Goal: Task Accomplishment & Management: Manage account settings

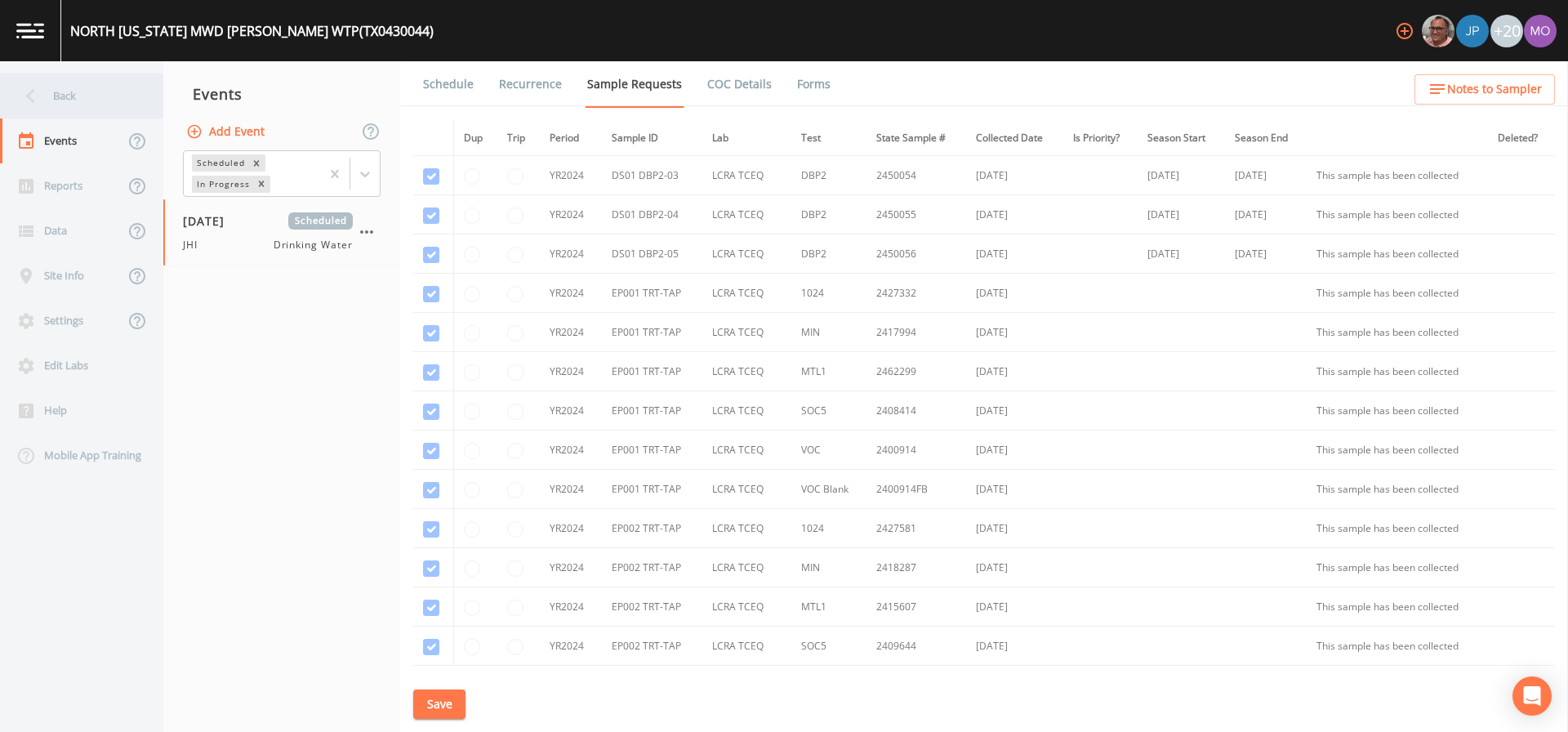
click at [93, 107] on div "Back" at bounding box center [73, 96] width 147 height 45
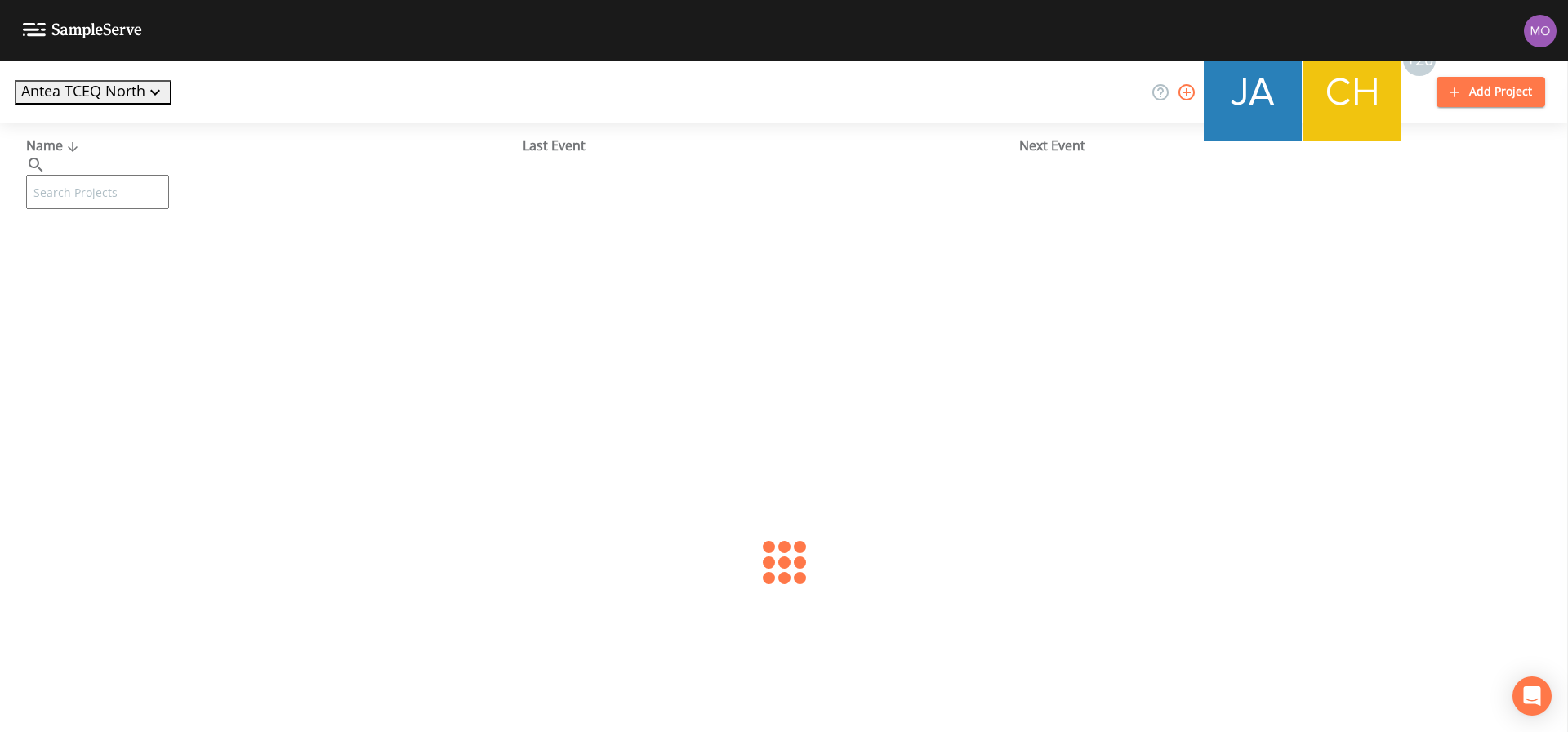
click at [112, 175] on input "text" at bounding box center [97, 192] width 143 height 34
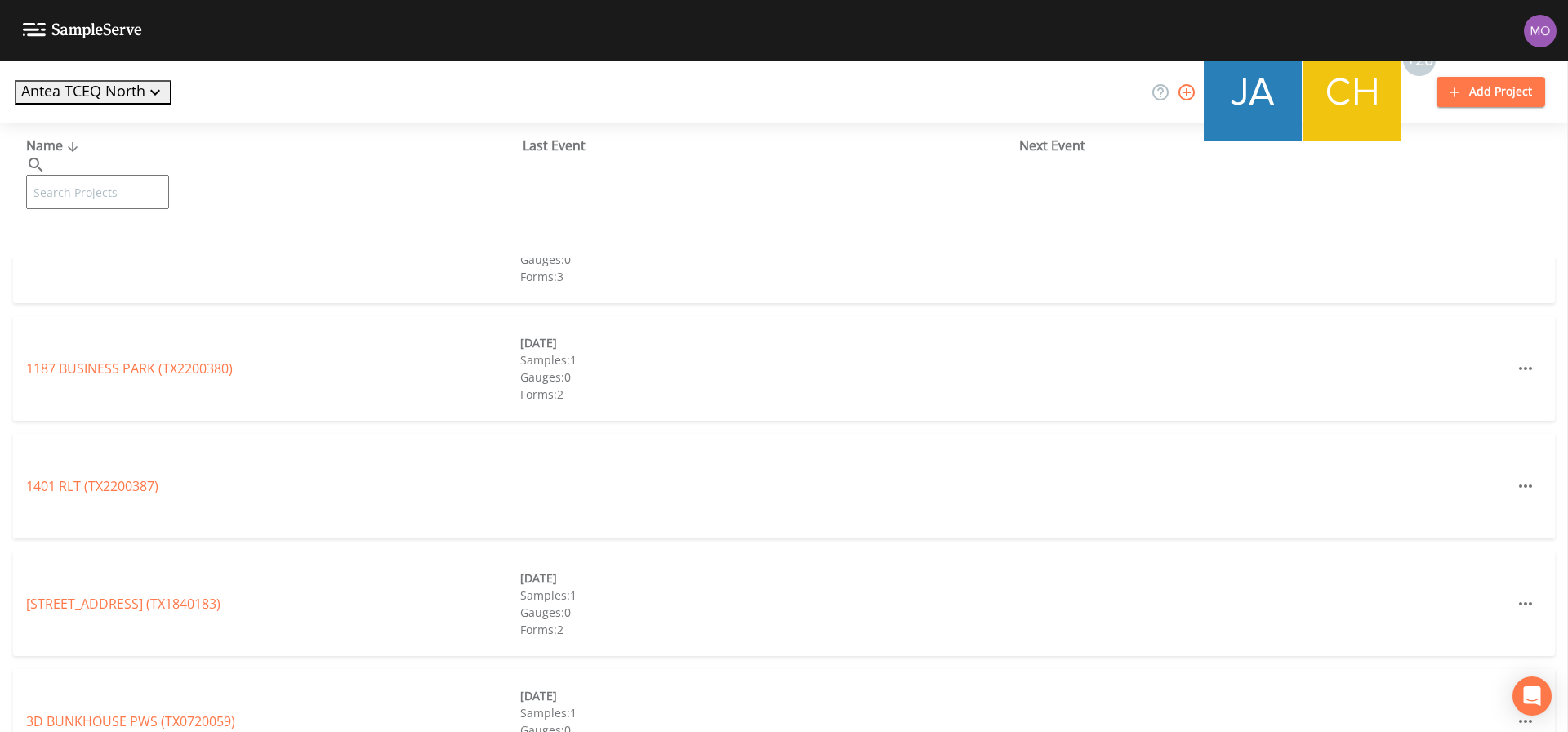
paste input "TX1840029"
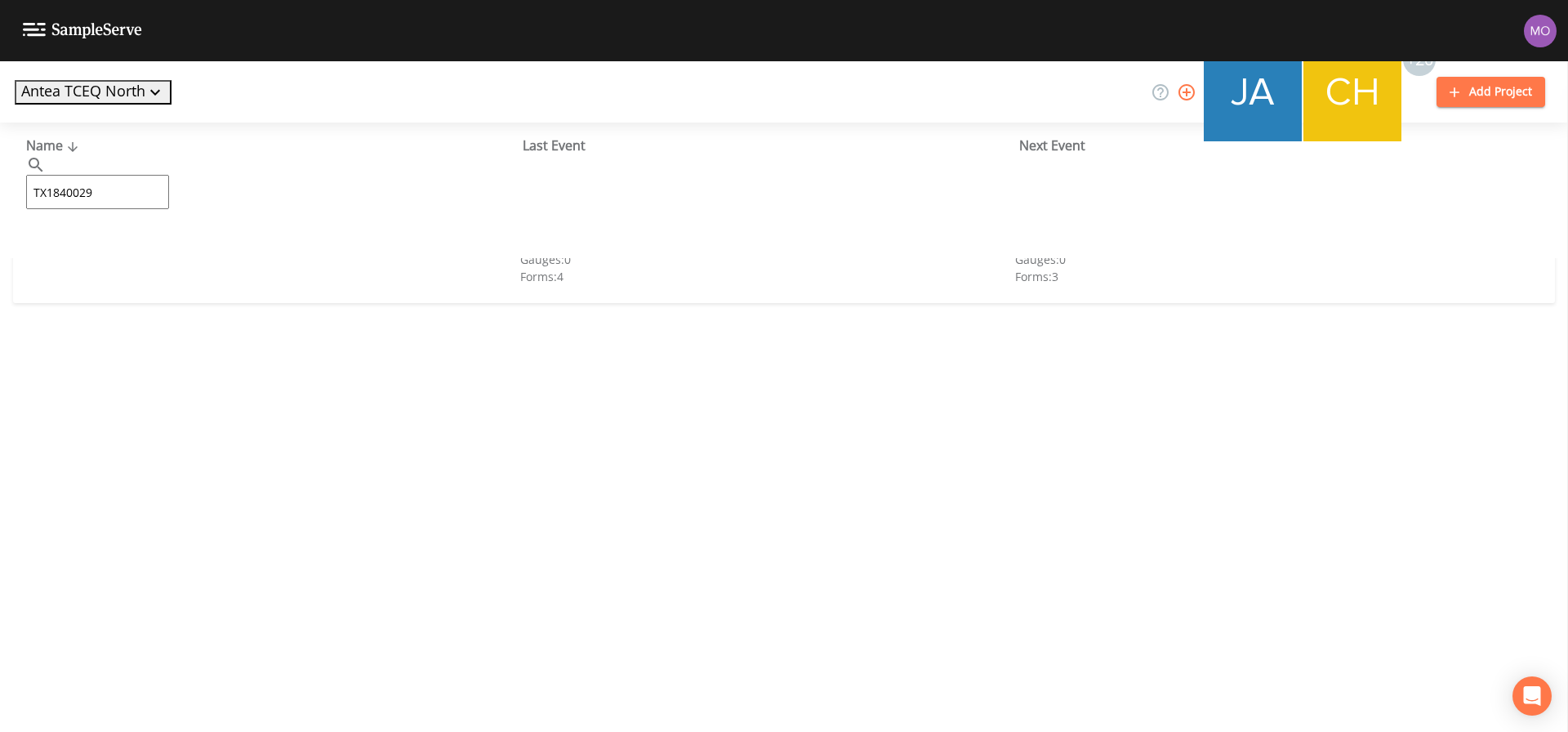
type input "TX1840029"
click at [80, 250] on link "[PERSON_NAME] ISD (TX1840029)" at bounding box center [127, 251] width 203 height 18
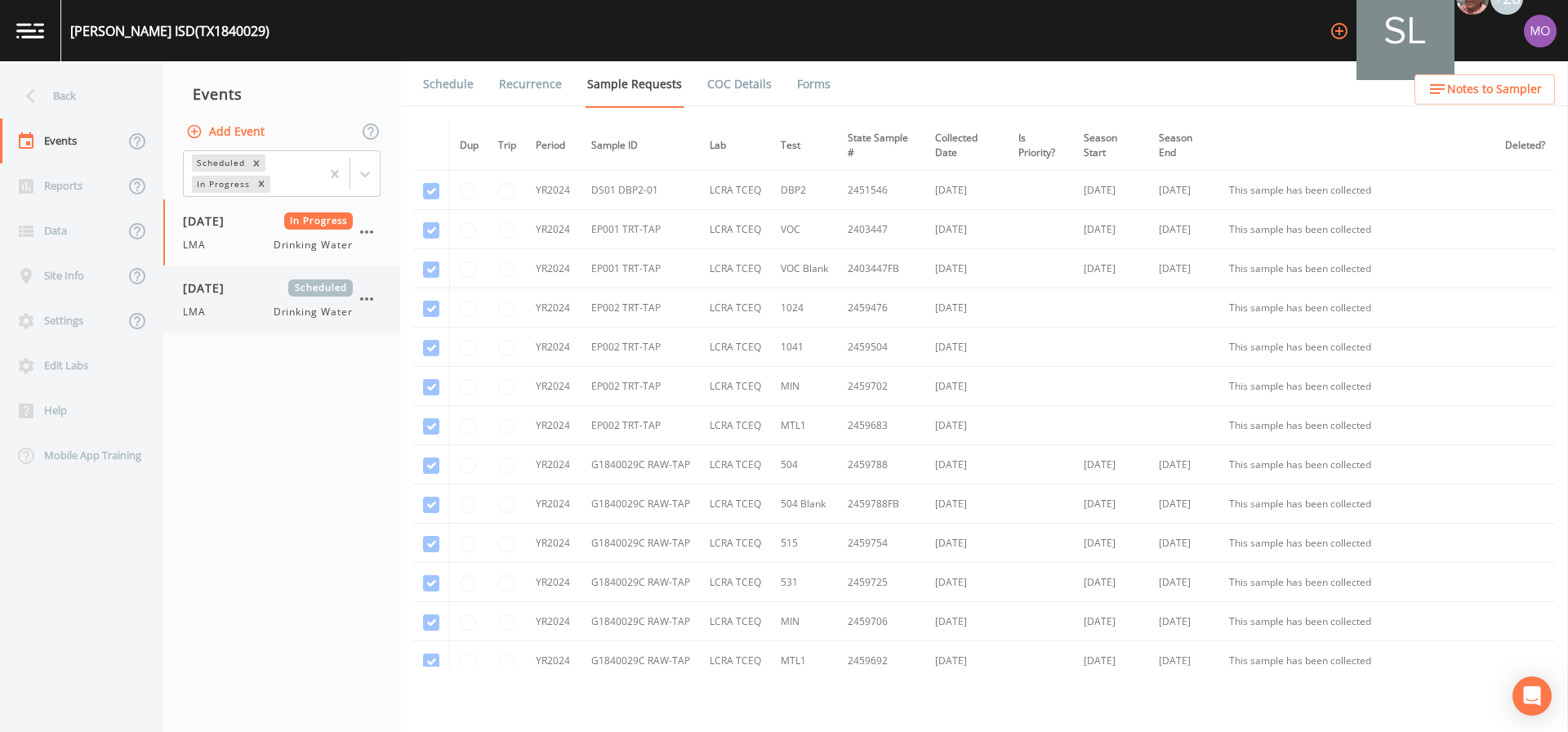
click at [247, 297] on div "[DATE] Scheduled LMA Drinking Water" at bounding box center [268, 299] width 170 height 40
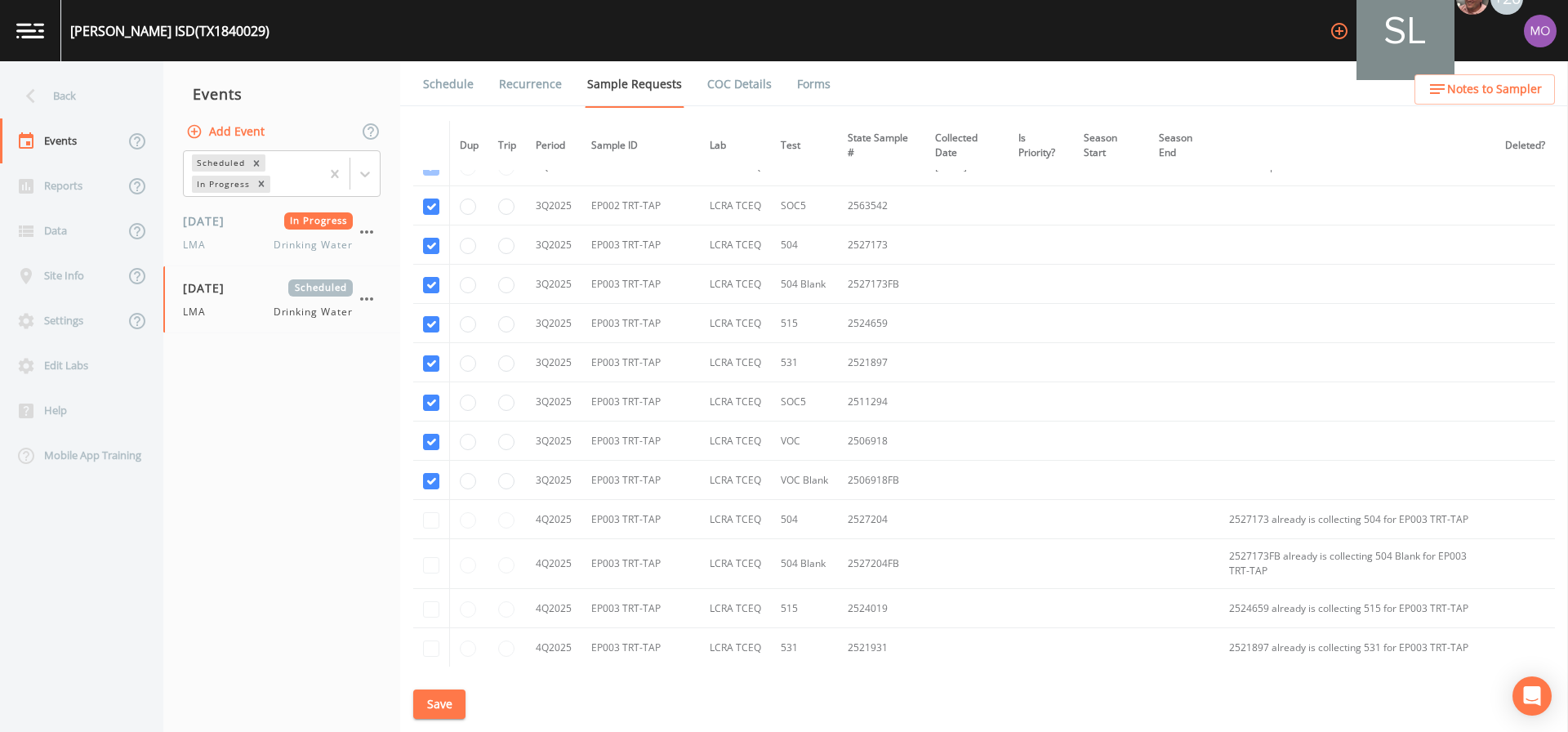
scroll to position [2869, 0]
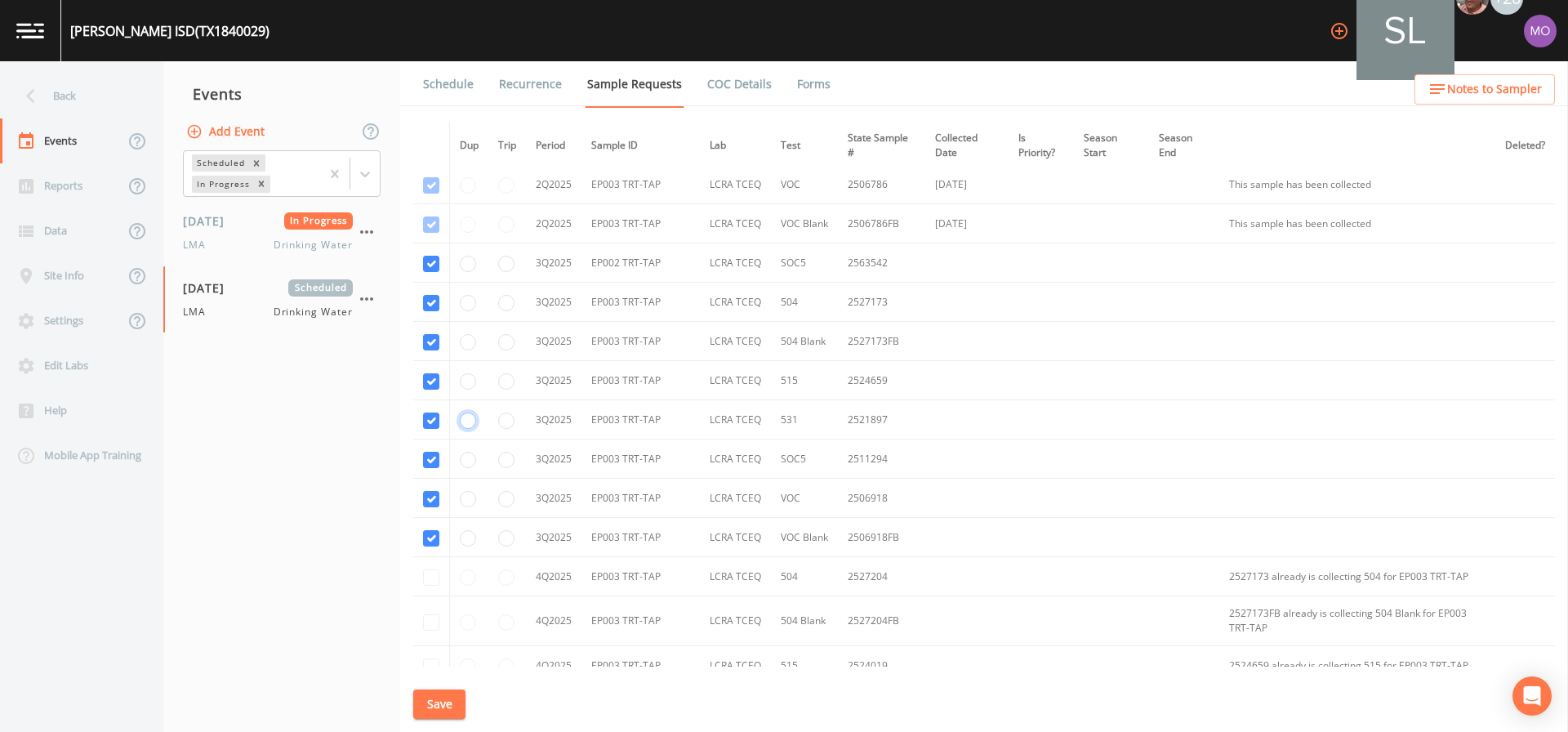
click at [470, 420] on input "radio" at bounding box center [468, 421] width 16 height 16
radio input "true"
click at [502, 460] on input "radio" at bounding box center [507, 460] width 16 height 16
radio input "true"
click at [436, 700] on button "Save" at bounding box center [440, 705] width 53 height 30
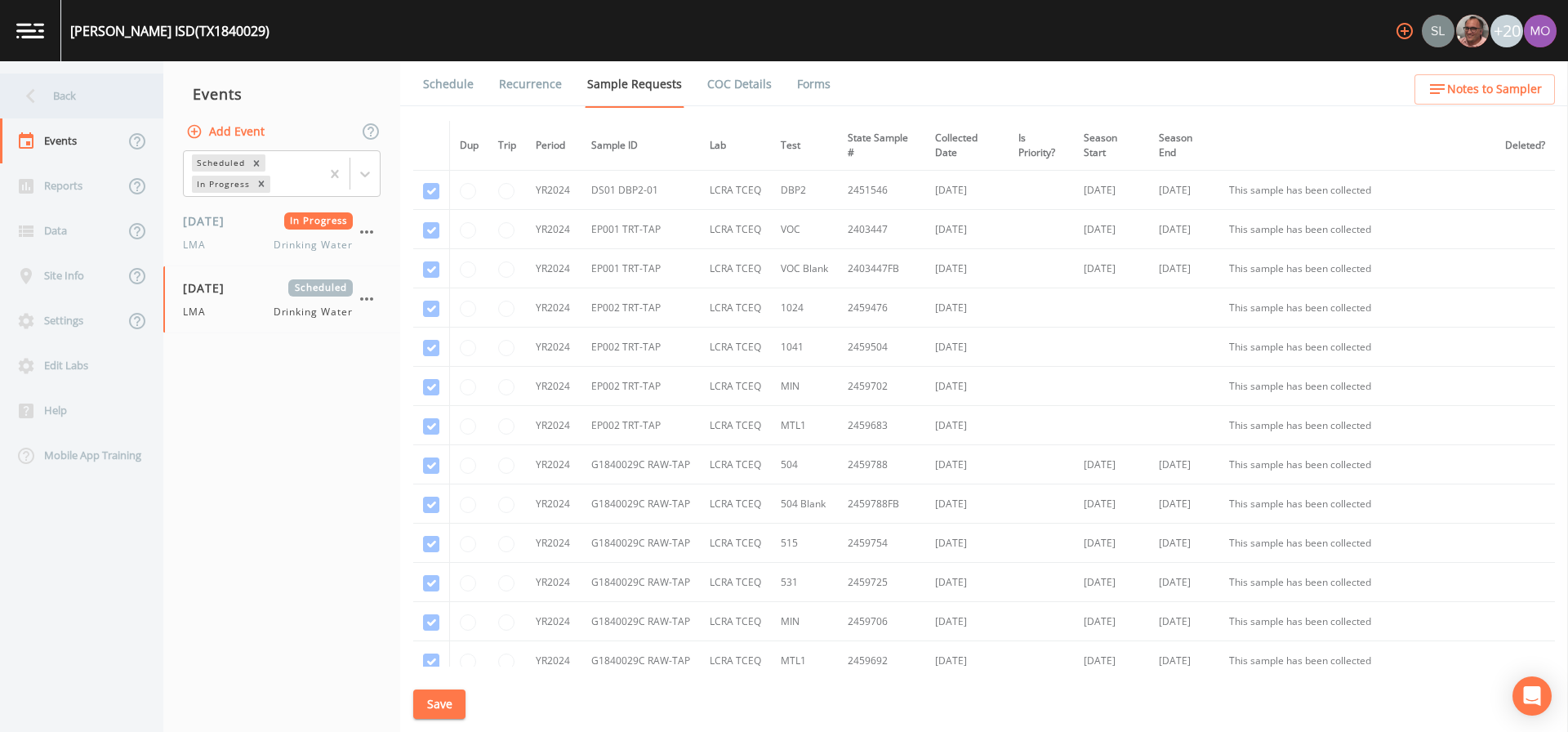
click at [108, 107] on div "Back" at bounding box center [73, 96] width 147 height 45
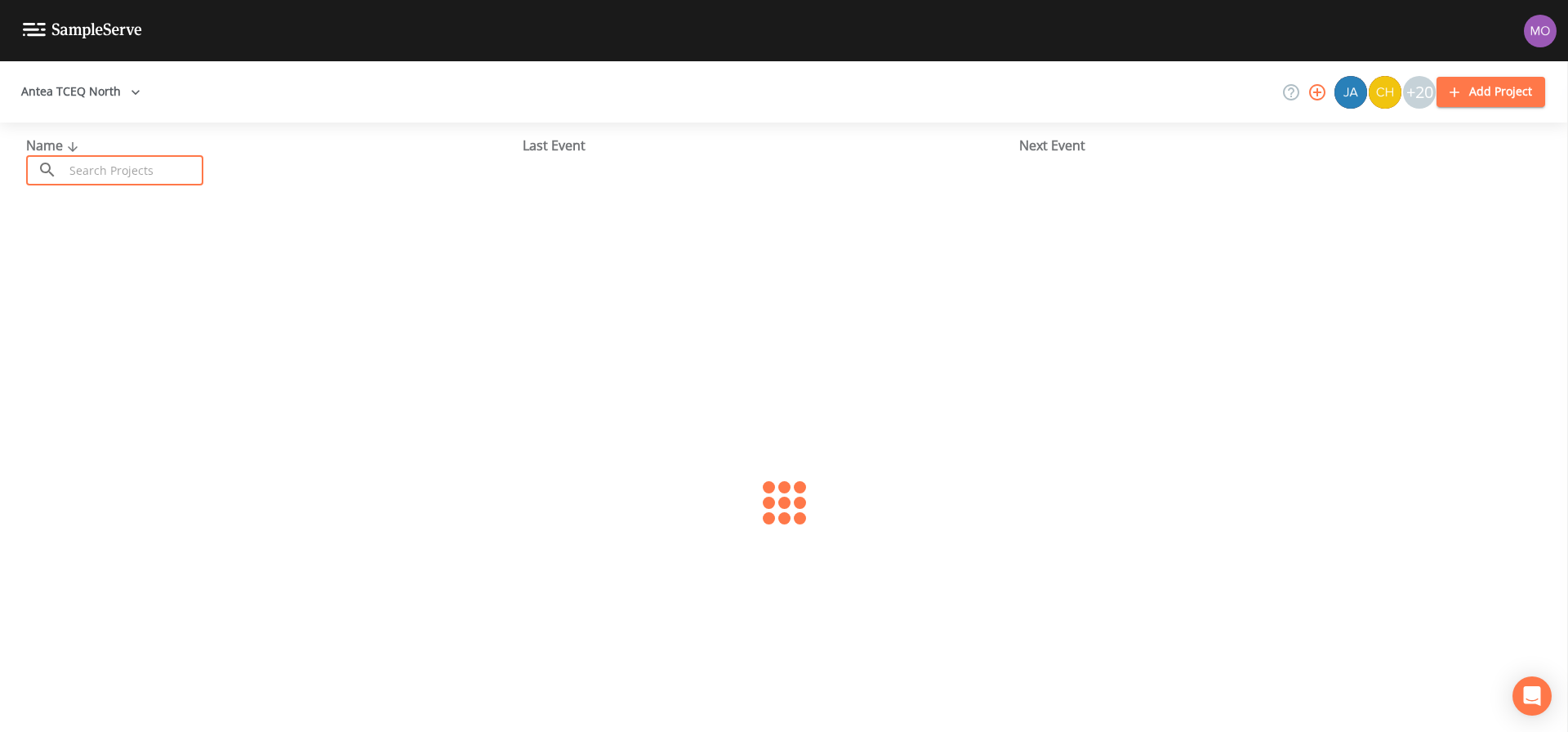
click at [131, 172] on input "text" at bounding box center [133, 171] width 139 height 30
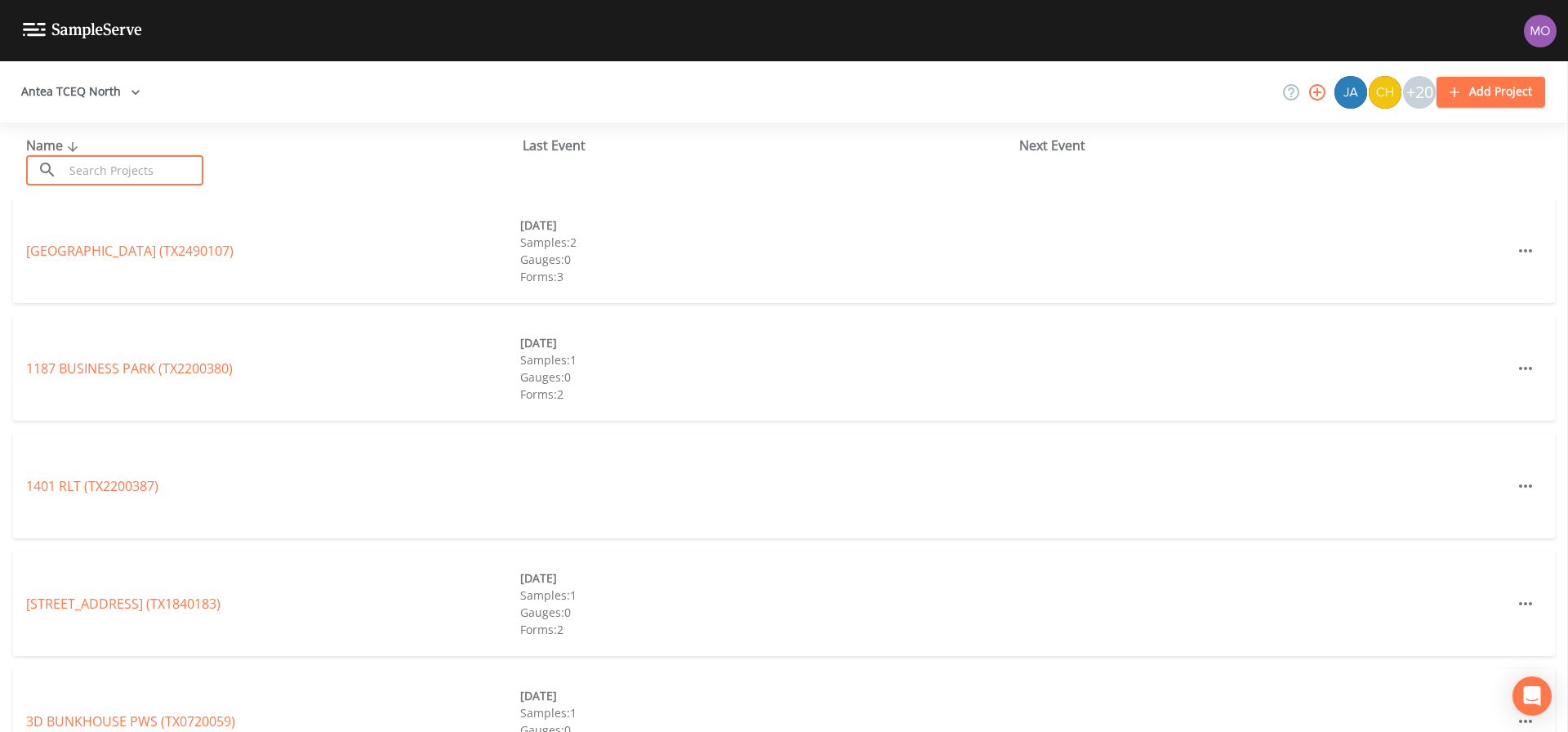
paste input "TX1070195"
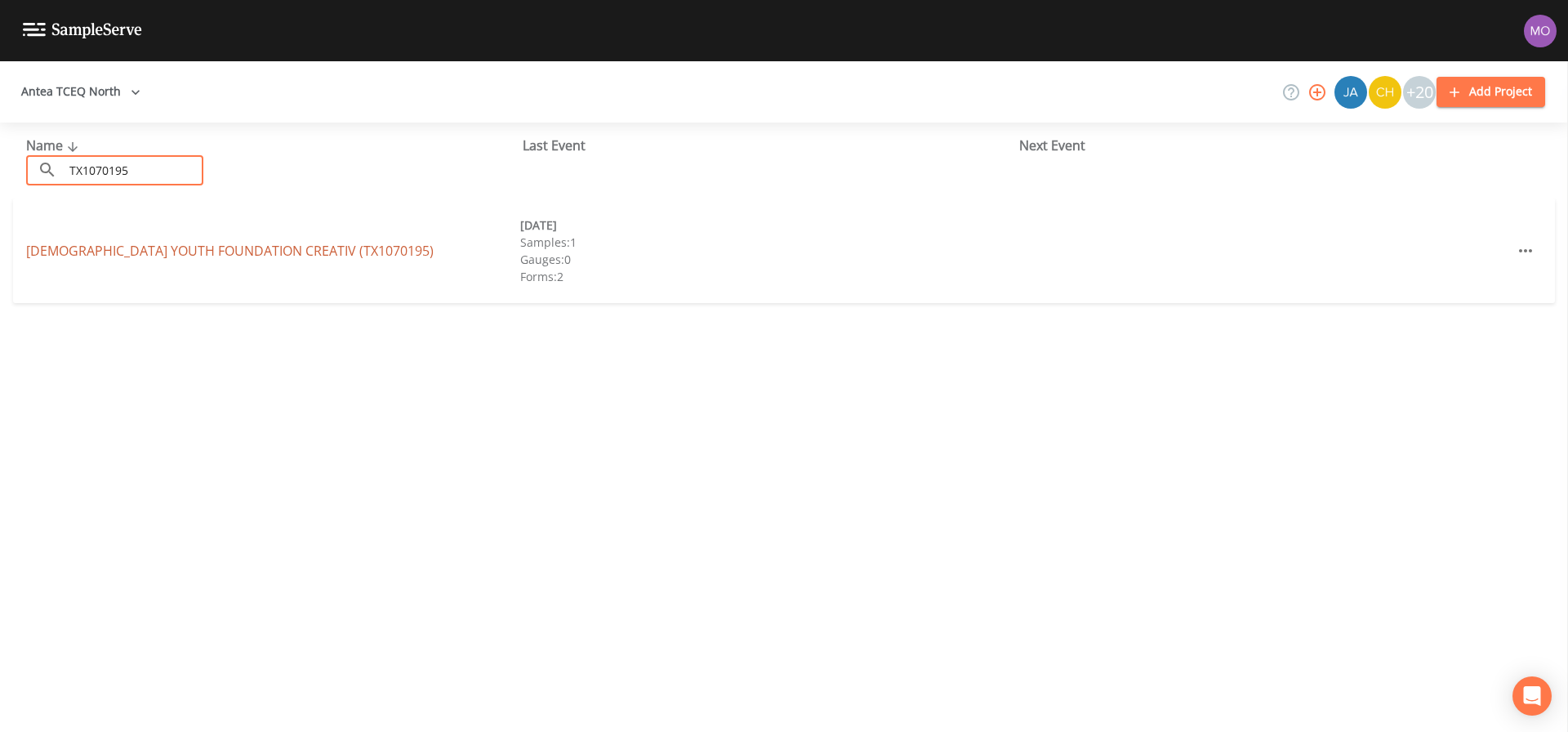
type input "TX1070195"
click at [105, 243] on link "[DEMOGRAPHIC_DATA] YOUTH FOUNDATION CREATIV (TX1070195)" at bounding box center [230, 251] width 407 height 18
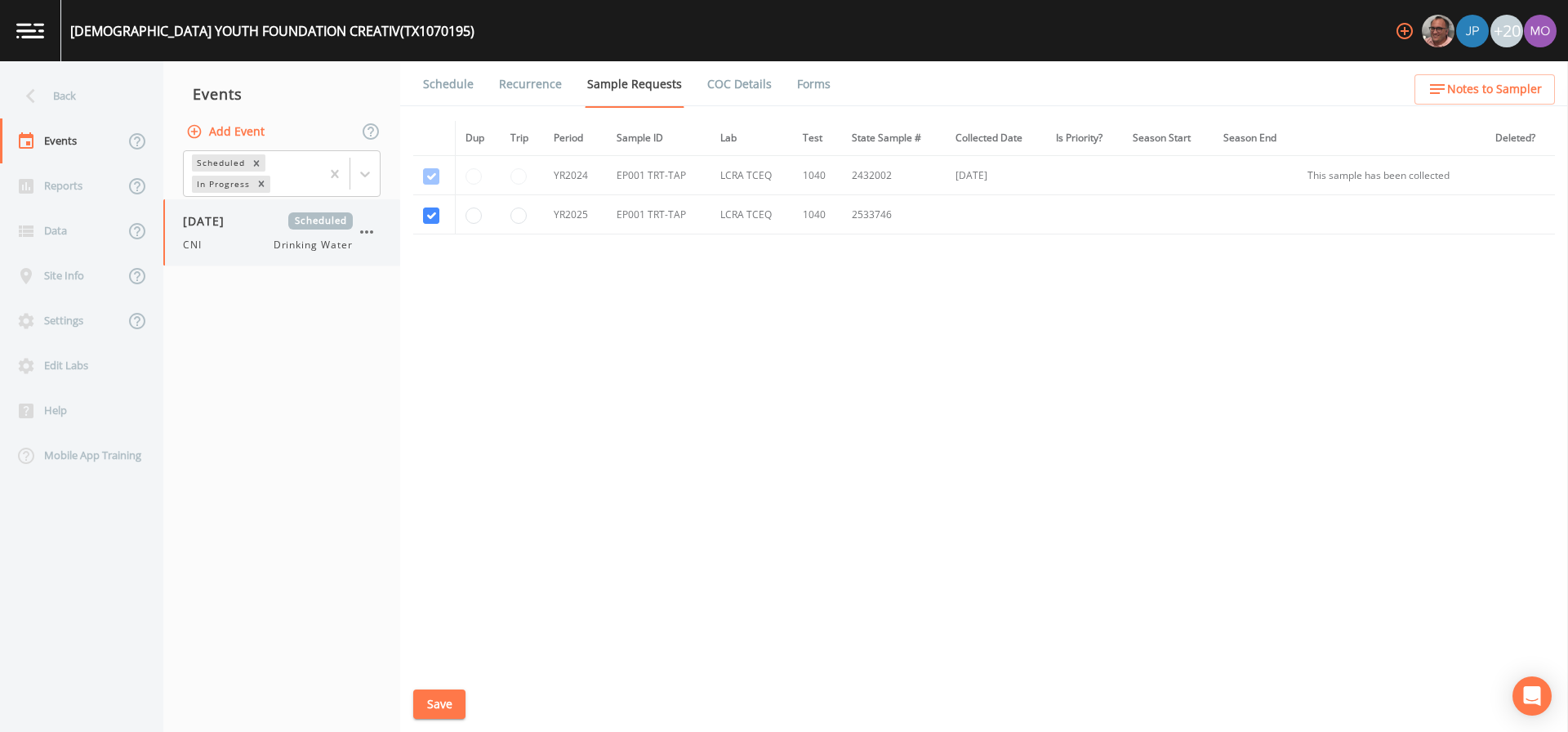
click at [247, 232] on div "[DATE] Scheduled CNI Drinking Water" at bounding box center [268, 232] width 170 height 40
click at [807, 86] on link "Forms" at bounding box center [814, 84] width 38 height 46
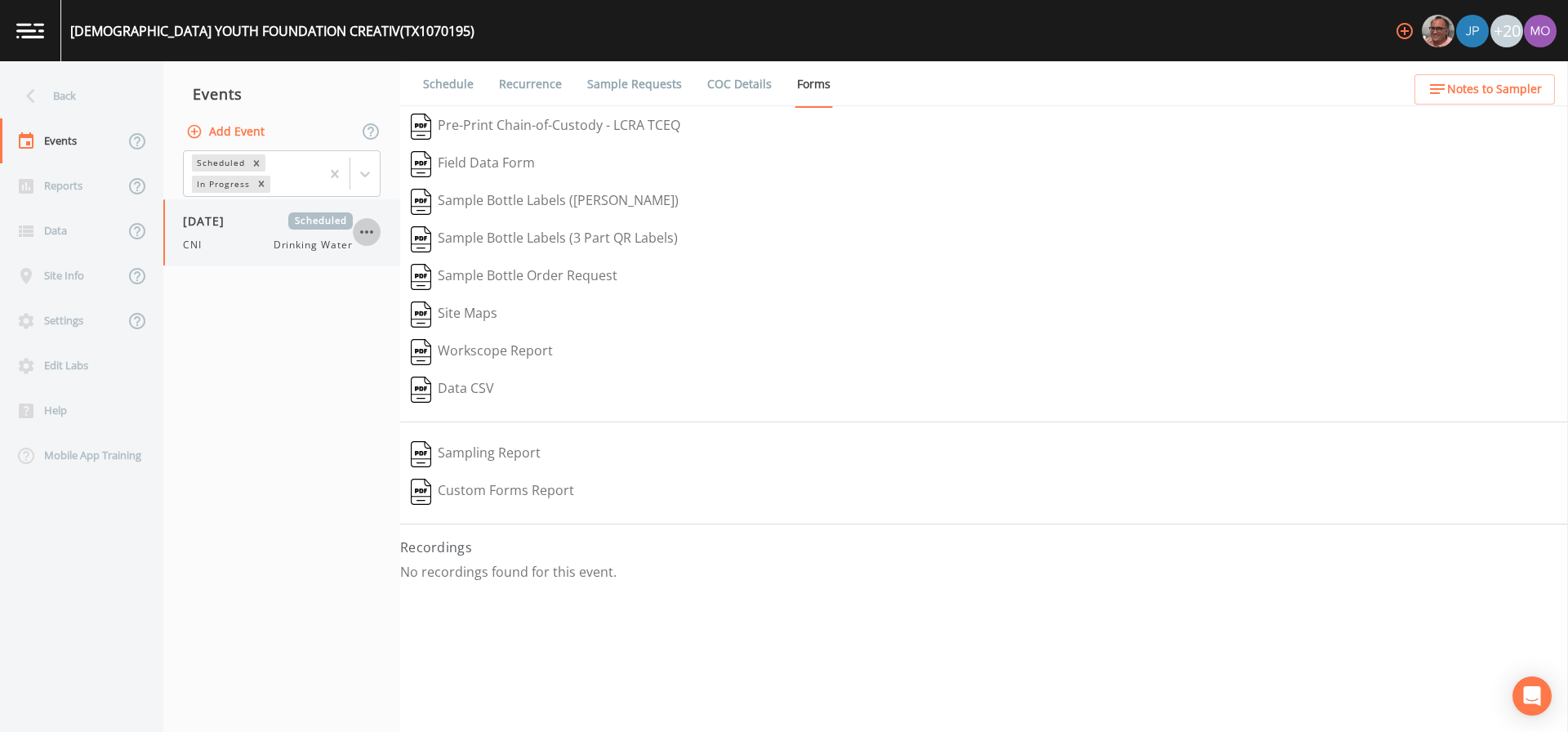
click at [365, 233] on icon "button" at bounding box center [367, 232] width 20 height 20
click at [385, 324] on div at bounding box center [381, 327] width 29 height 16
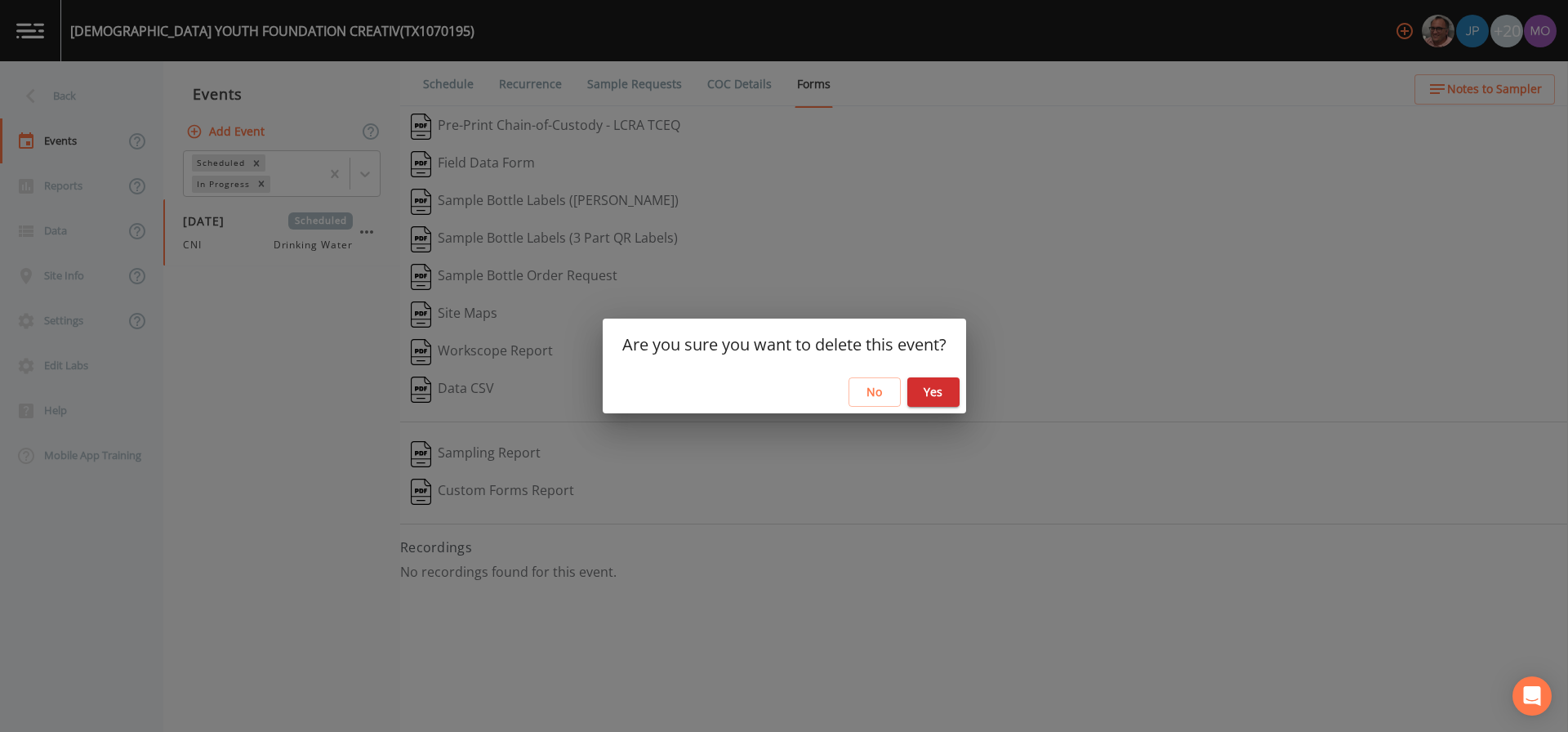
click at [949, 395] on button "Yes" at bounding box center [934, 392] width 53 height 30
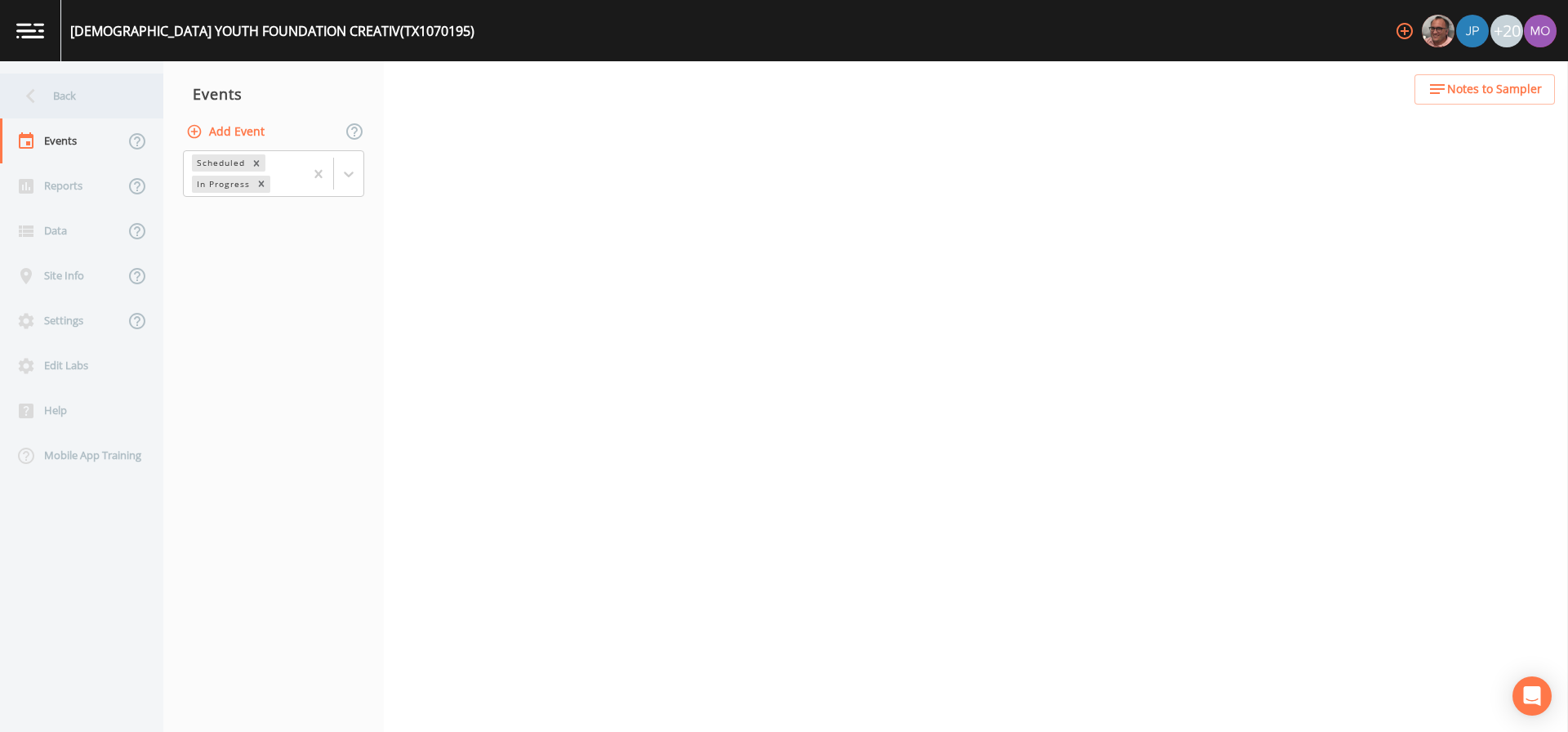
click at [61, 90] on div "Back" at bounding box center [73, 96] width 147 height 45
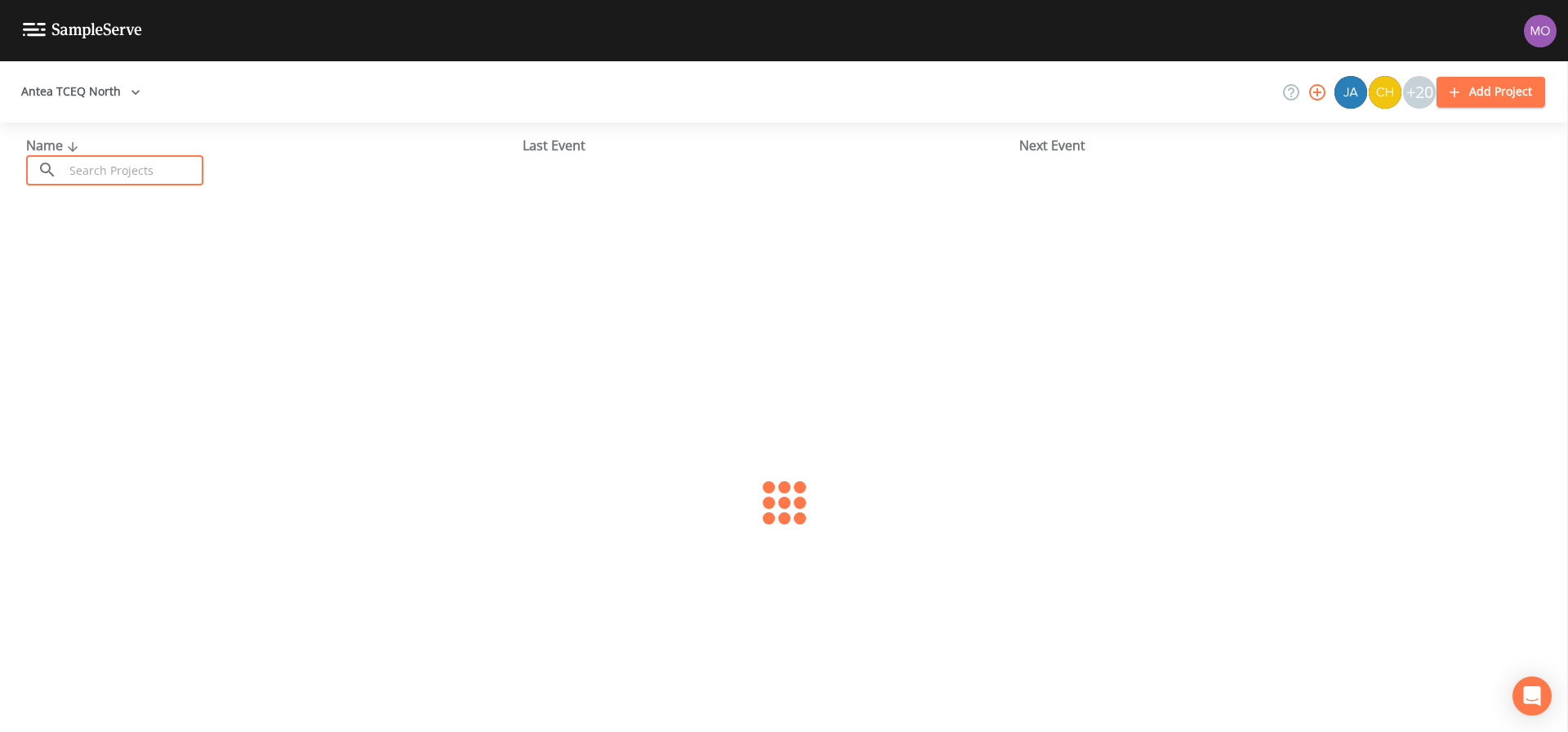
click at [130, 157] on input "text" at bounding box center [133, 171] width 139 height 30
paste input "TX1070194"
type input "TX1070194"
click at [143, 244] on link "CHRISTIAN YOUTH FOUNDATION MAIN (TX1070194)" at bounding box center [221, 251] width 390 height 18
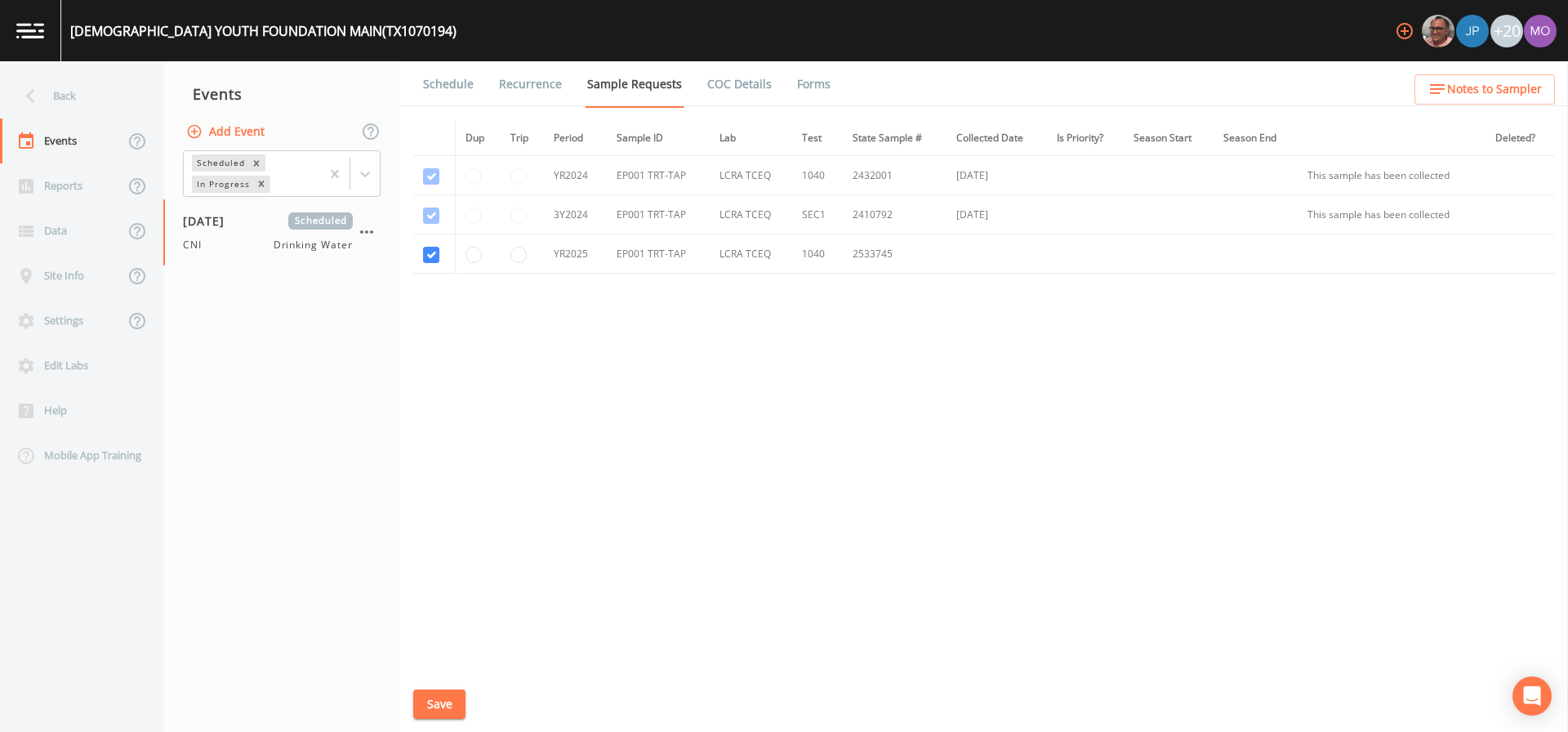
click at [798, 80] on link "Forms" at bounding box center [814, 84] width 38 height 46
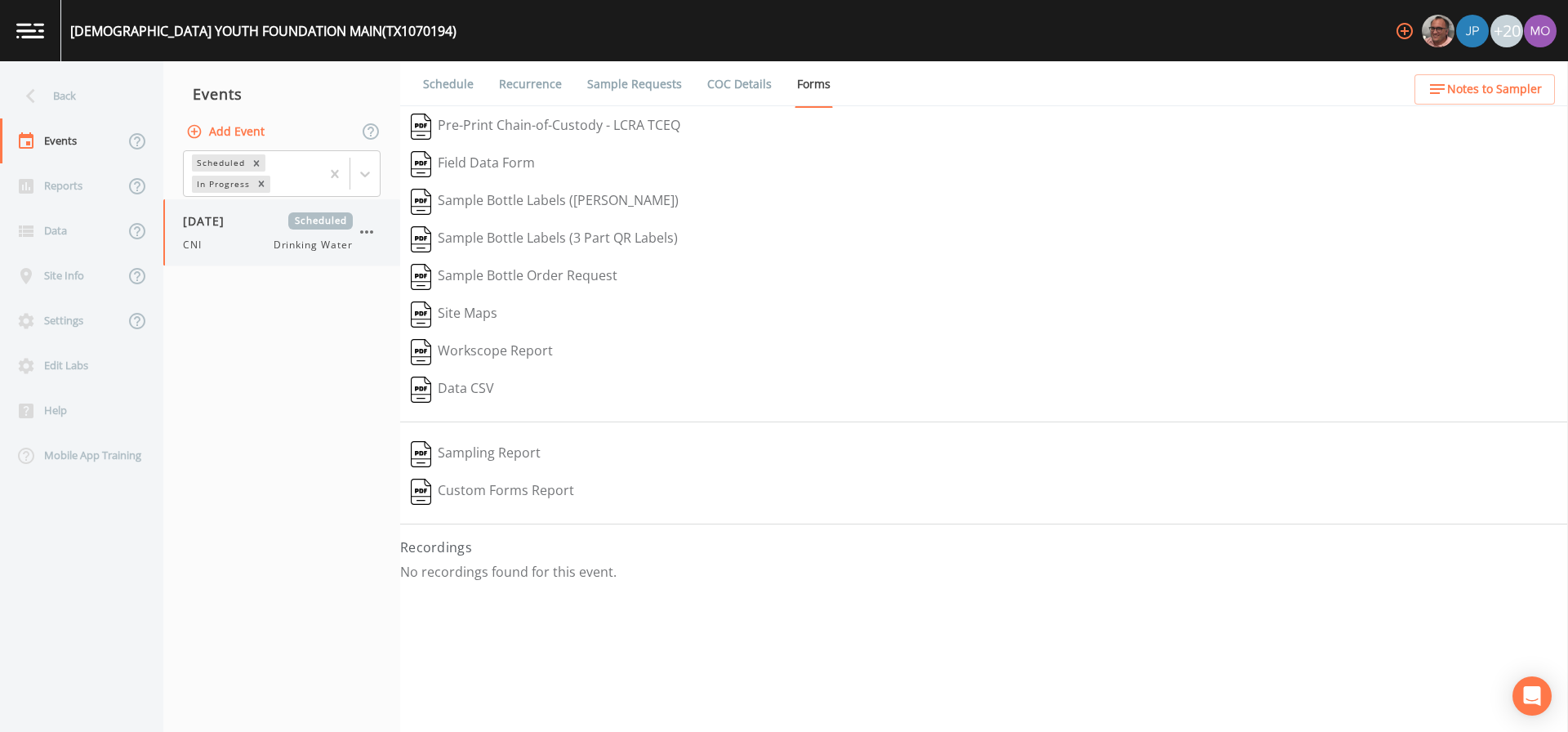
click at [363, 231] on icon "button" at bounding box center [367, 232] width 20 height 20
click at [424, 349] on div at bounding box center [784, 366] width 1568 height 732
click at [375, 232] on icon "button" at bounding box center [367, 232] width 20 height 20
click at [414, 319] on p "Delete" at bounding box center [448, 328] width 105 height 20
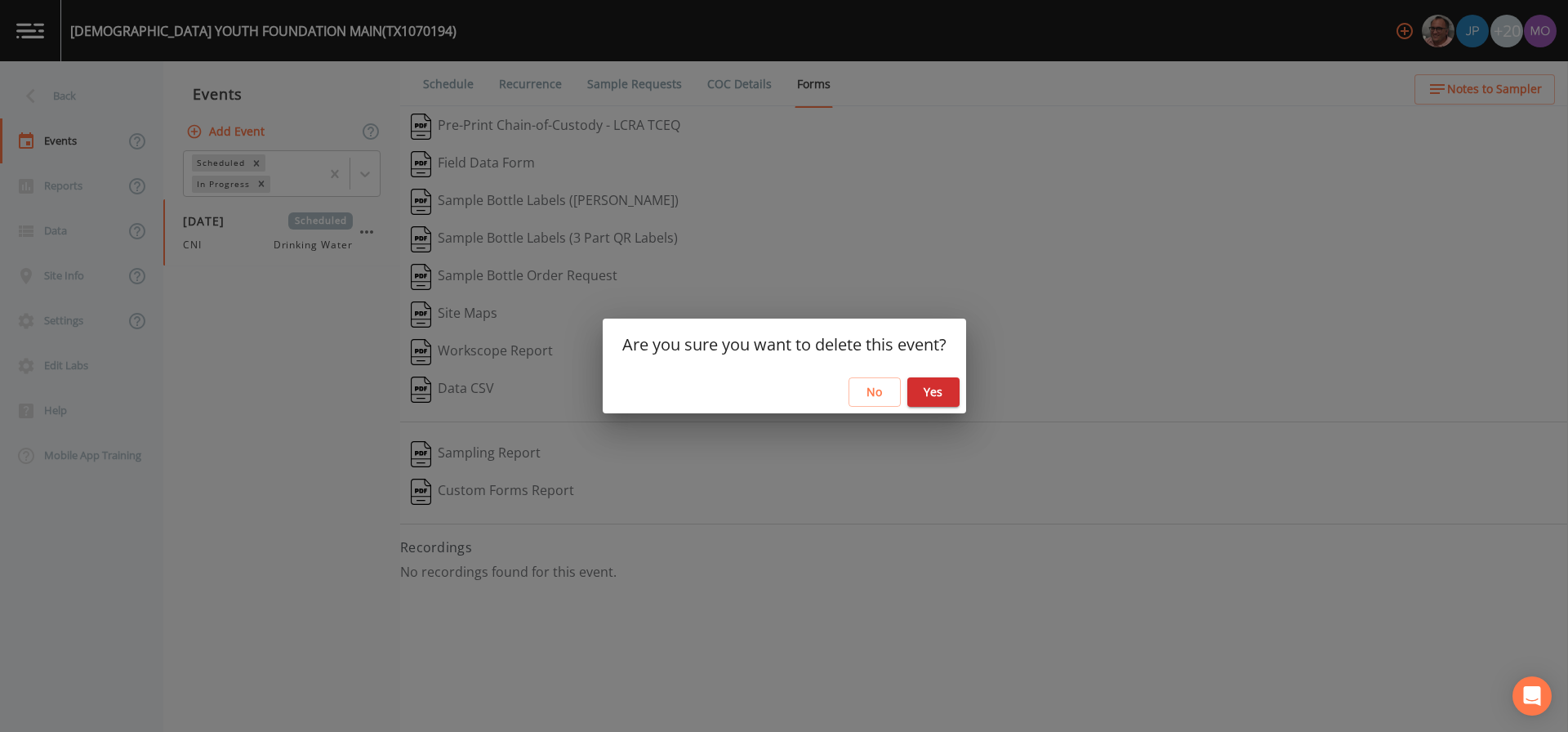
click at [938, 394] on button "Yes" at bounding box center [934, 392] width 53 height 30
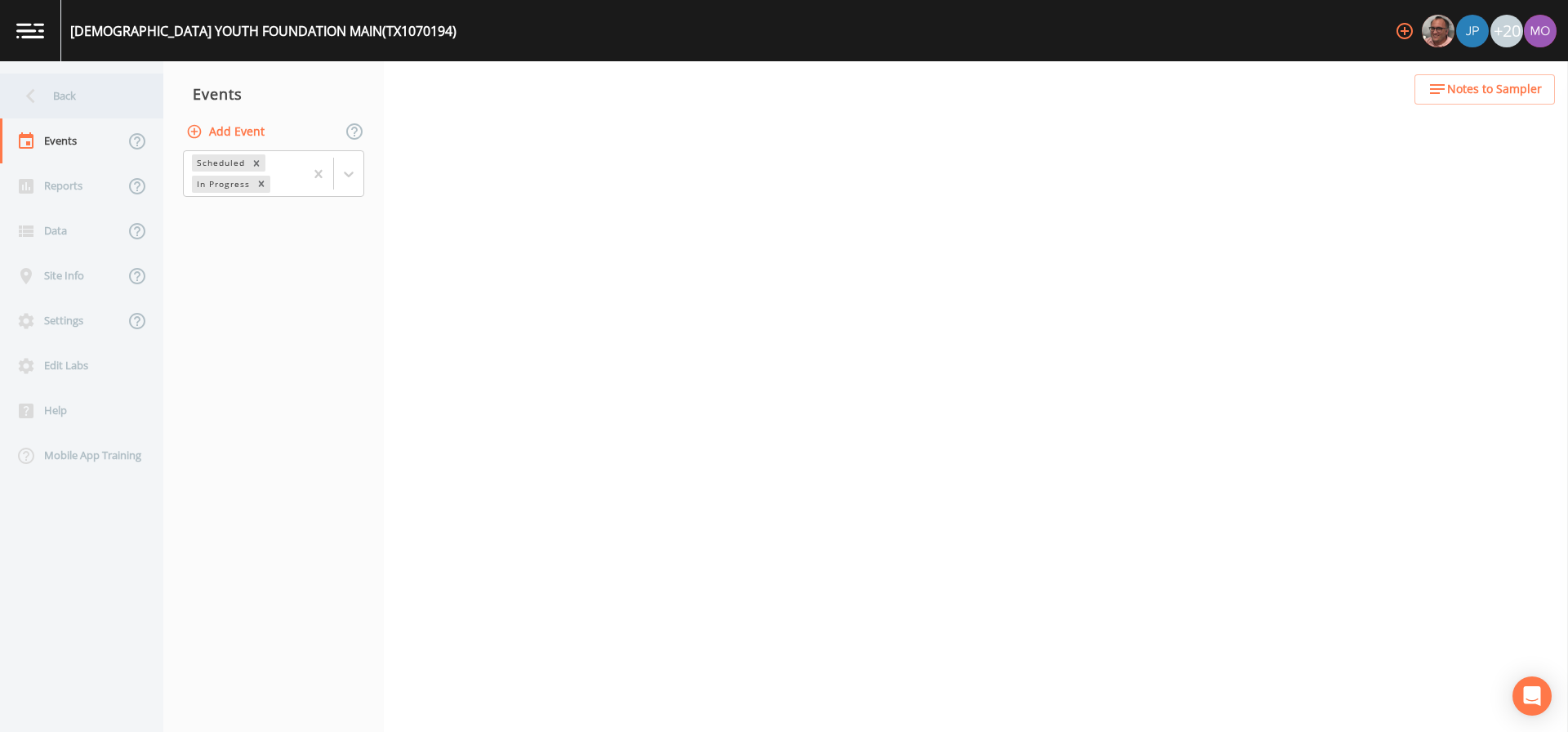
click at [63, 98] on div "Back" at bounding box center [73, 96] width 147 height 45
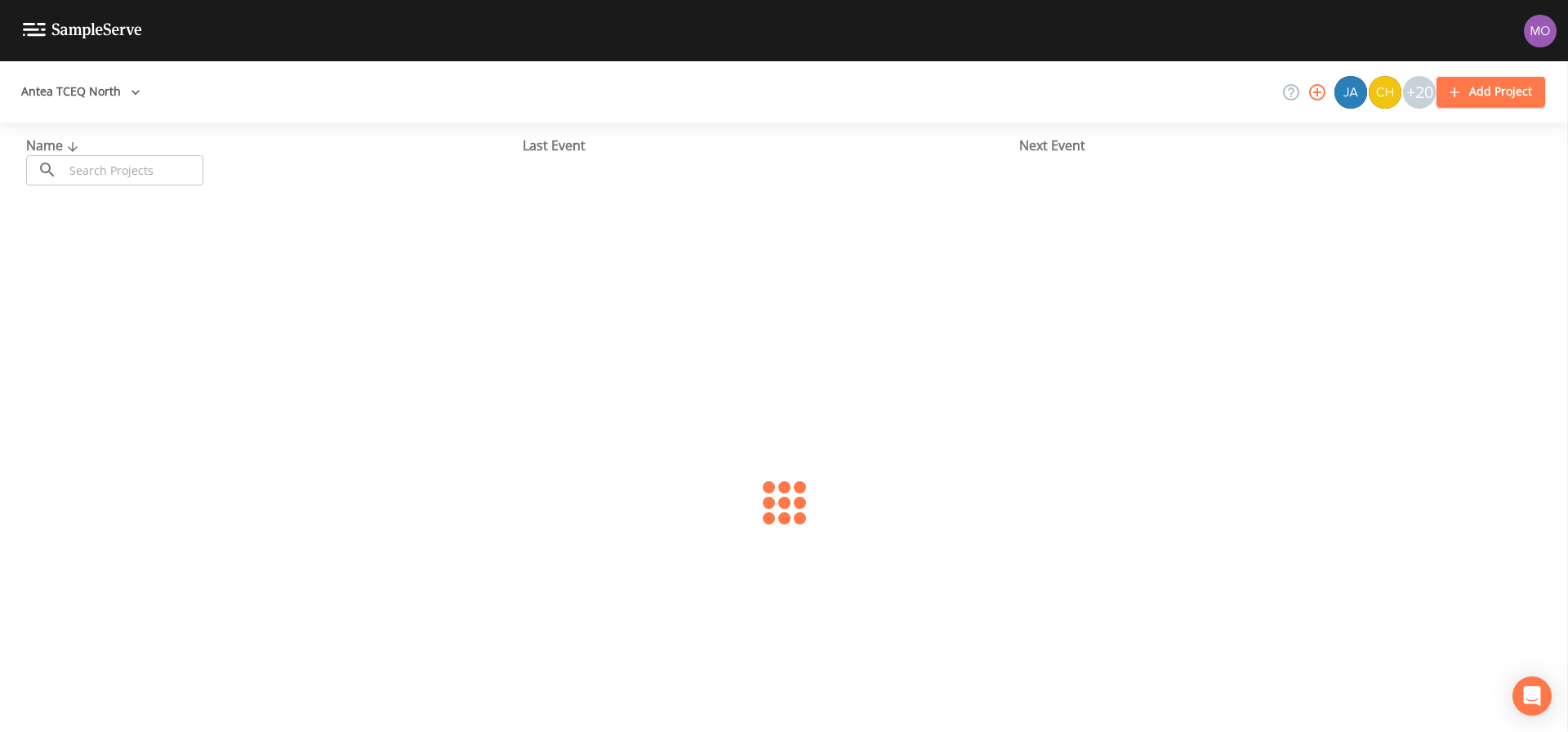
click at [122, 183] on input "text" at bounding box center [133, 171] width 139 height 30
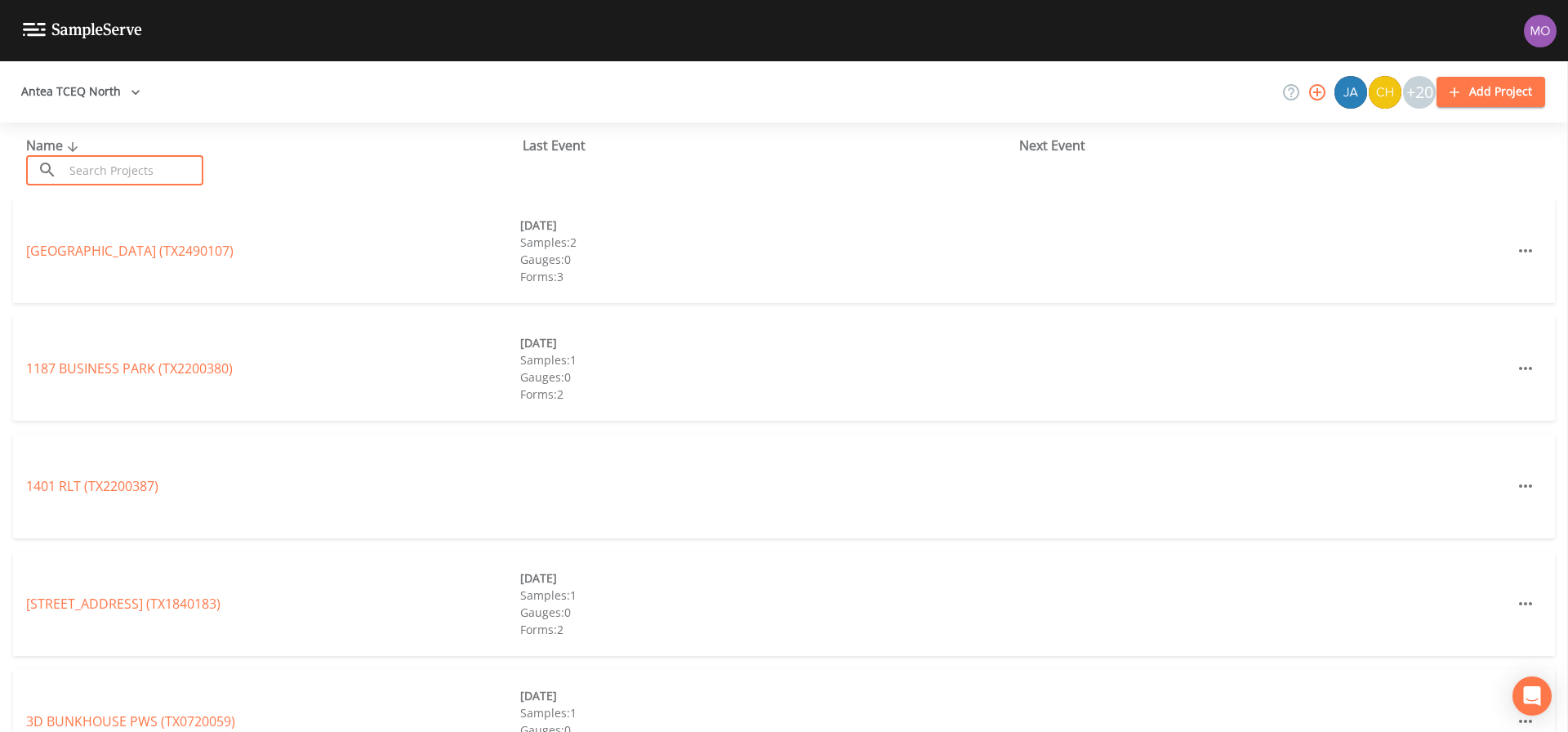
paste input "TX1580016"
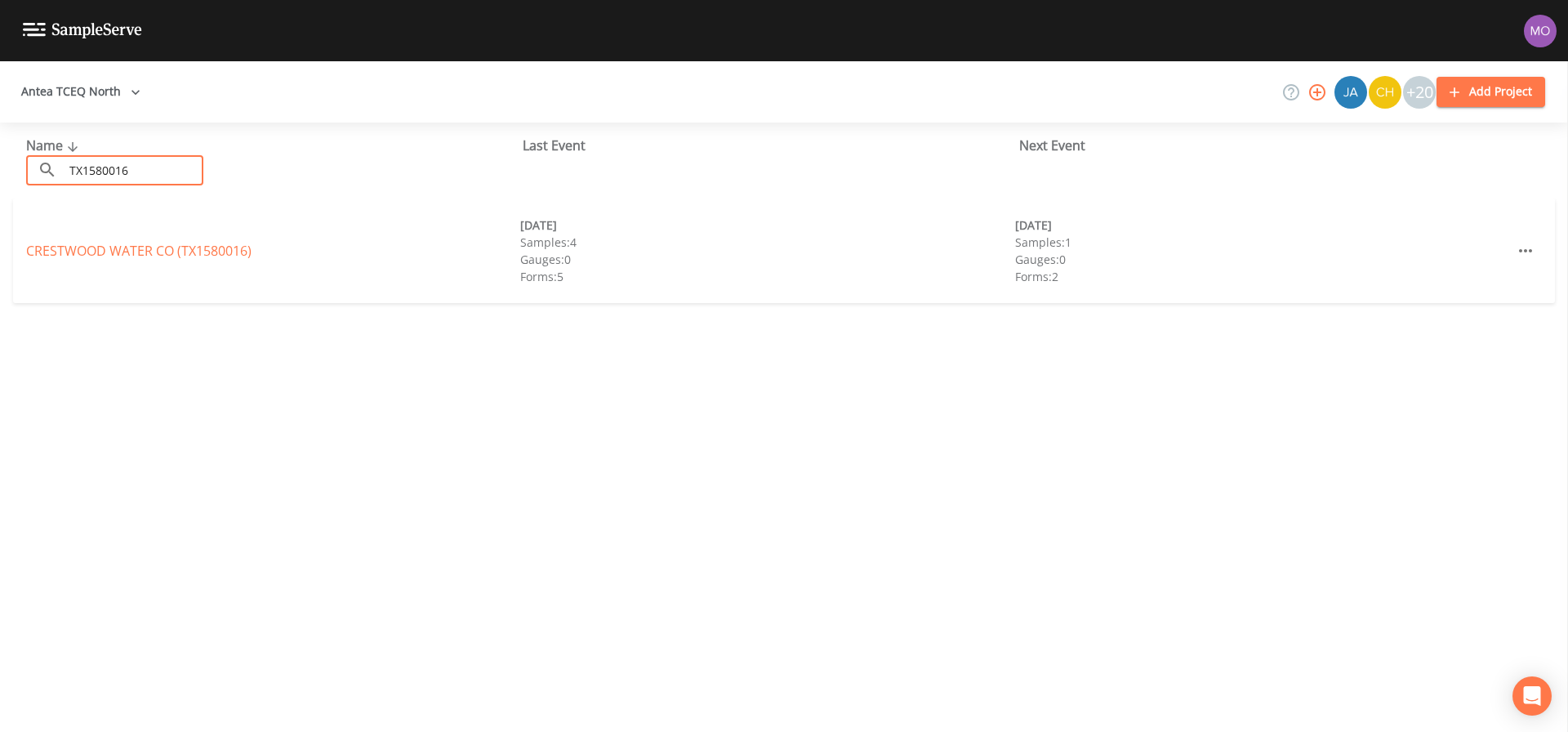
type input "TX1580016"
click at [118, 262] on div "CRESTWOOD WATER CO (TX1580016) 09/04/2025 Samples: 4 Gauges: 0 Forms: 5 09/23/2…" at bounding box center [784, 250] width 1542 height 105
click at [114, 252] on link "CRESTWOOD WATER CO (TX1580016)" at bounding box center [138, 251] width 225 height 18
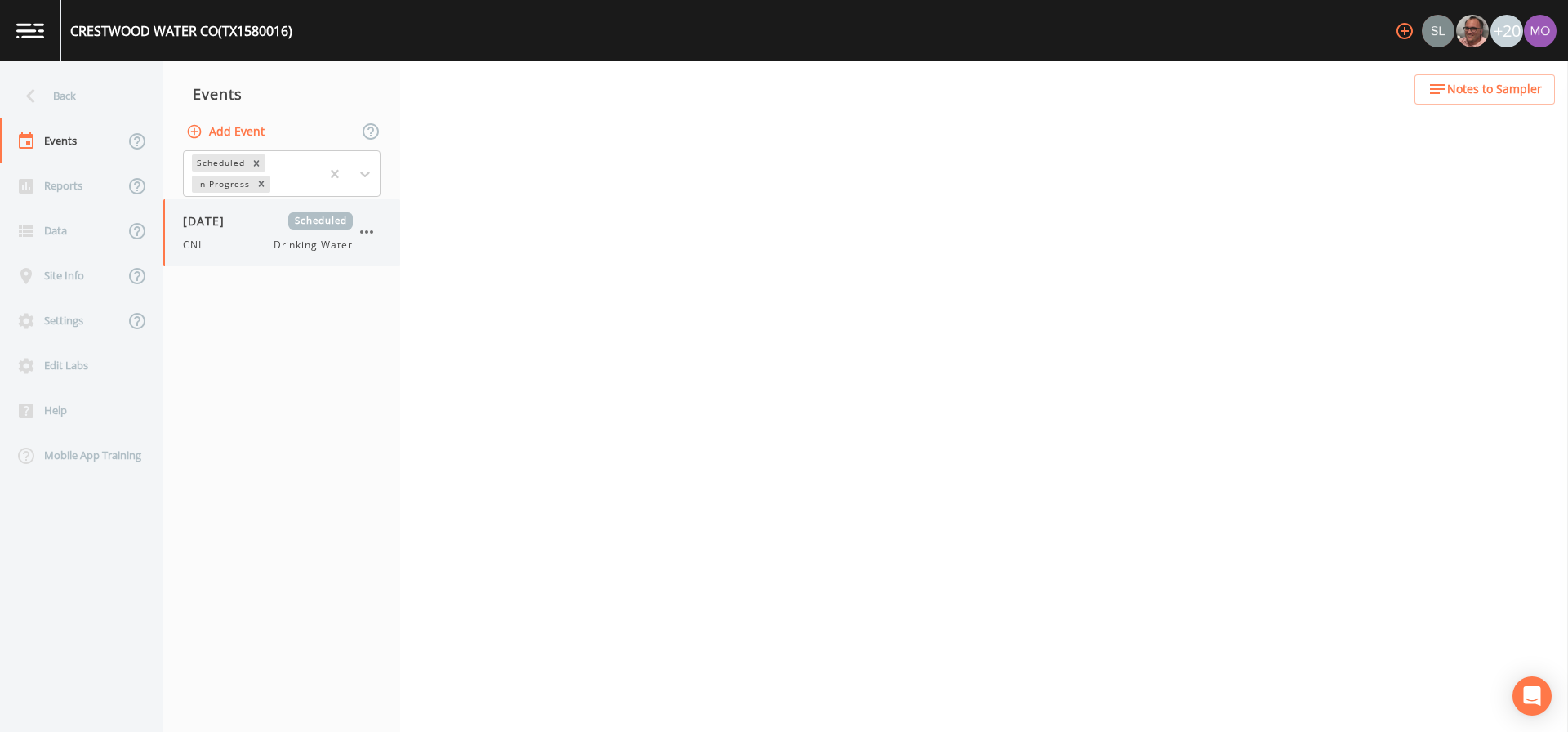
click at [195, 230] on div "09/23/2025 Scheduled CNI Drinking Water" at bounding box center [268, 232] width 170 height 40
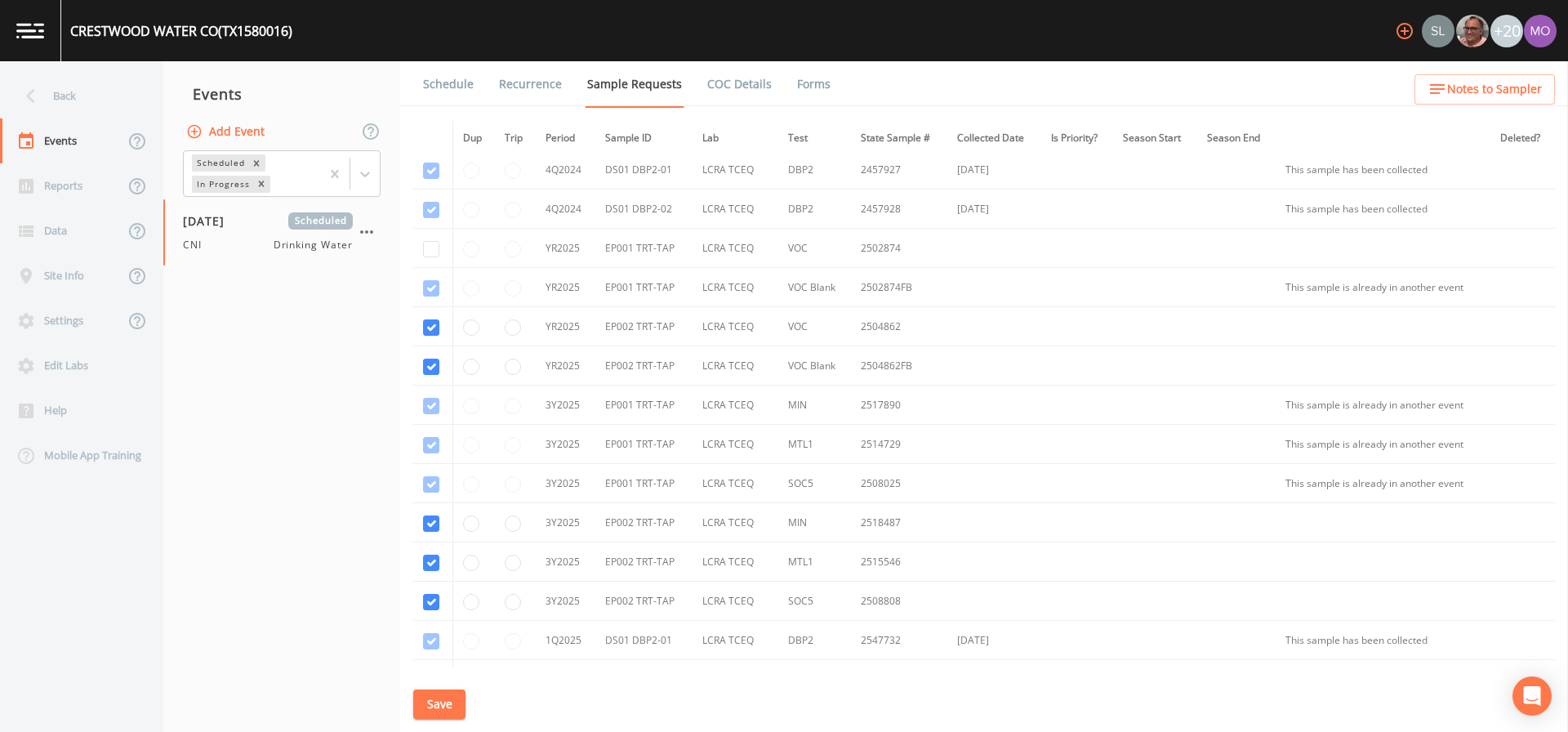
scroll to position [905, 0]
